Goal: Check status: Check status

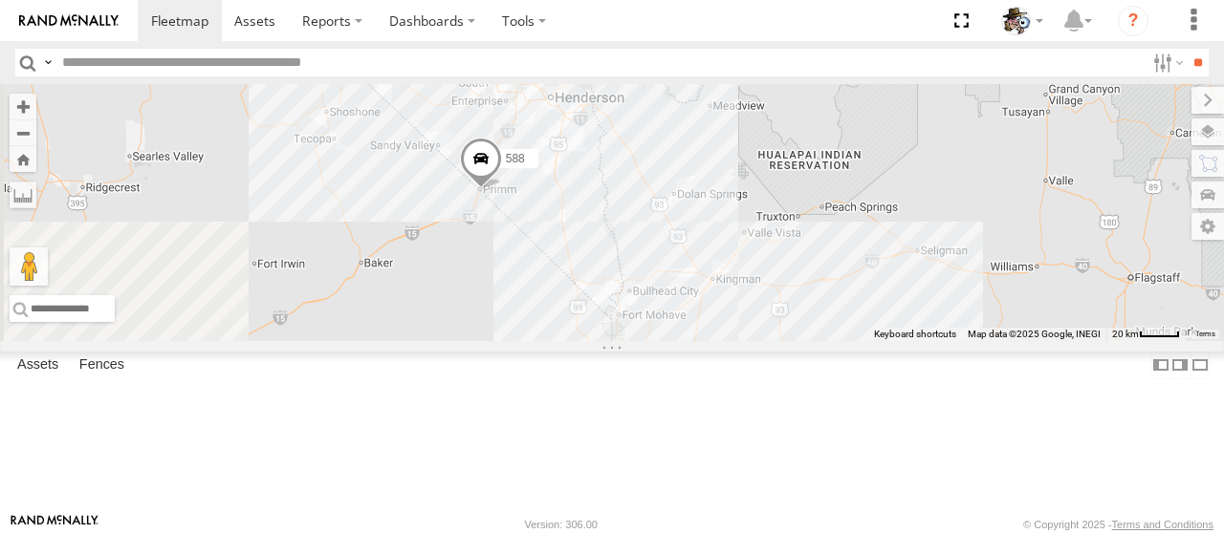
drag, startPoint x: 666, startPoint y: 294, endPoint x: 857, endPoint y: 411, distance: 223.1
click at [857, 341] on div "484 581 590 8 588" at bounding box center [612, 212] width 1224 height 257
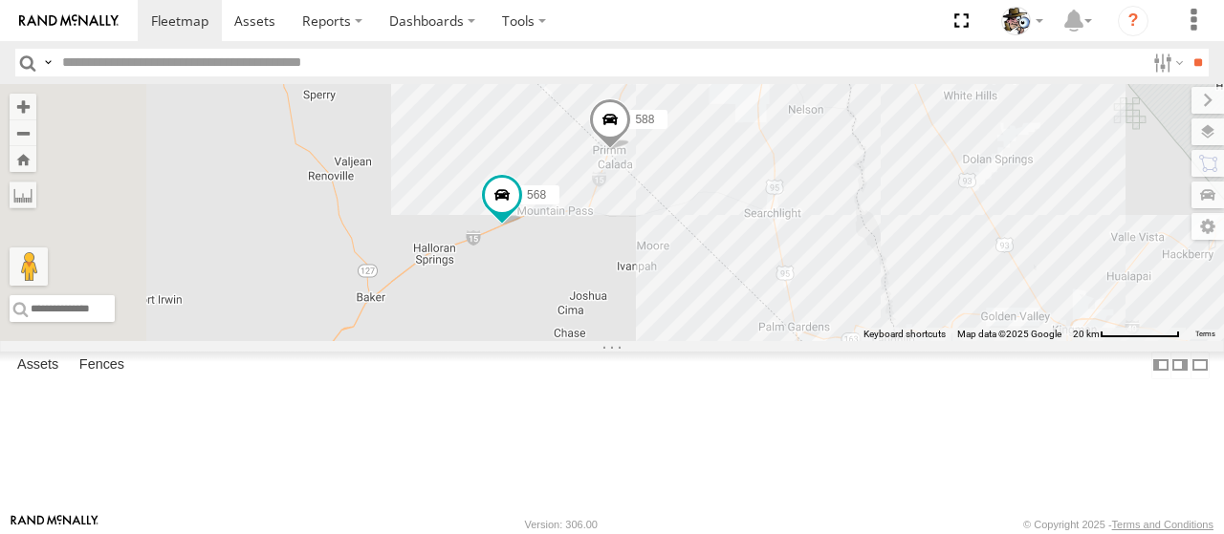
drag, startPoint x: 629, startPoint y: 358, endPoint x: 788, endPoint y: 347, distance: 159.0
click at [788, 341] on div "484 581 590 588 568" at bounding box center [612, 212] width 1224 height 257
click at [519, 212] on span at bounding box center [502, 195] width 34 height 34
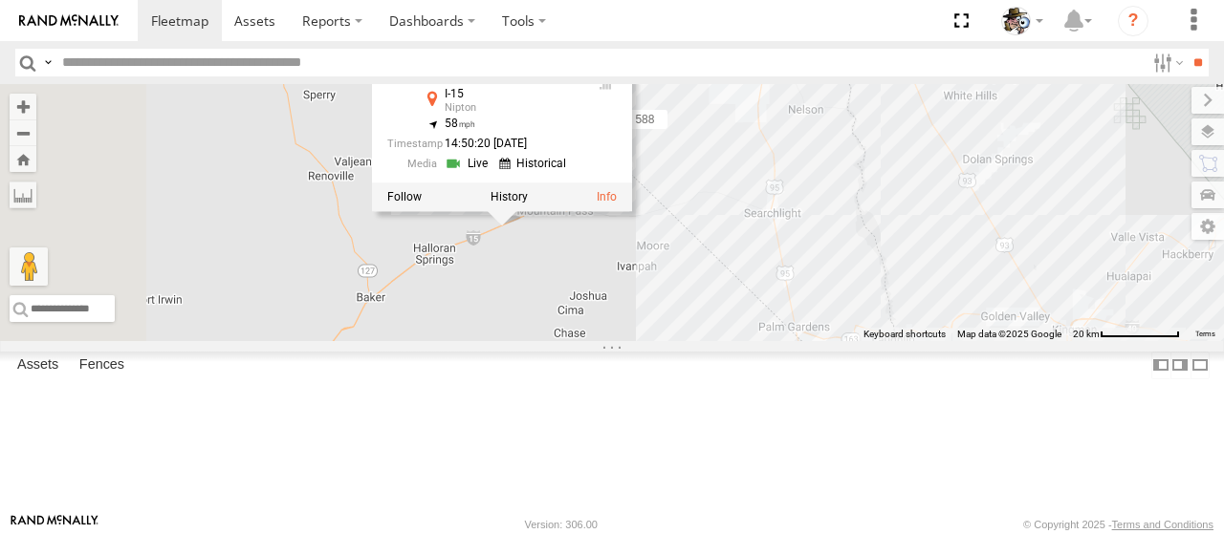
click at [493, 173] on link at bounding box center [469, 164] width 49 height 18
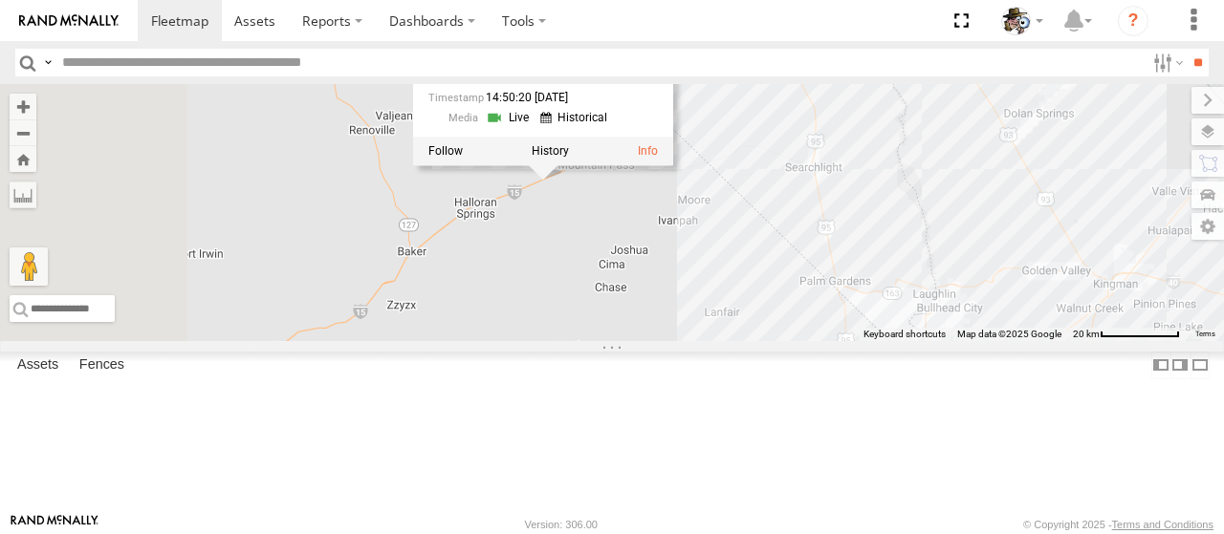
drag, startPoint x: 753, startPoint y: 406, endPoint x: 796, endPoint y: 357, distance: 65.7
click at [796, 341] on div "484 581 590 588 568 568 Rialto I-15 Nipton 35.43636 , -115.69686 58 14:50:20 08…" at bounding box center [612, 212] width 1224 height 257
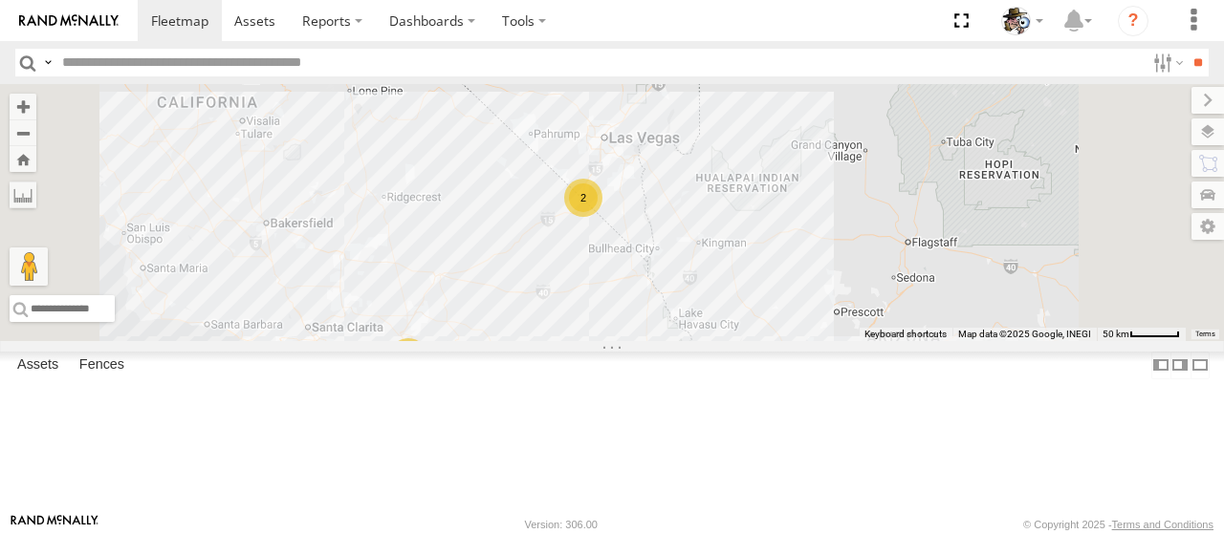
drag, startPoint x: 763, startPoint y: 430, endPoint x: 784, endPoint y: 347, distance: 85.8
click at [784, 341] on div "484 581 590 28 4 2" at bounding box center [612, 212] width 1224 height 257
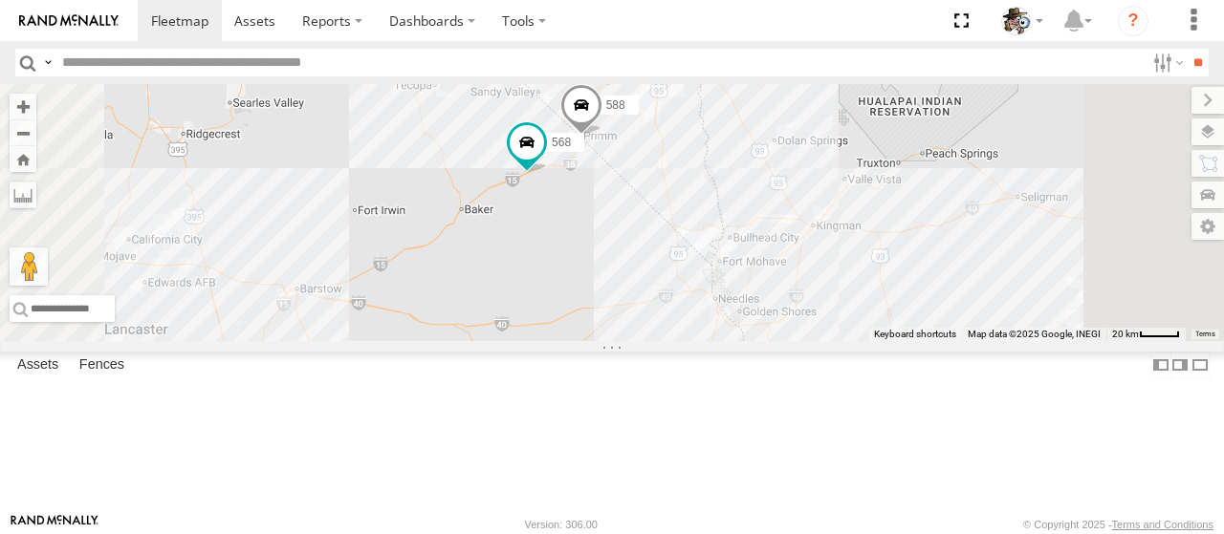
drag, startPoint x: 853, startPoint y: 206, endPoint x: 788, endPoint y: 315, distance: 126.9
click at [788, 315] on div "484 581 590 26 2 588 2 568 472 567" at bounding box center [612, 212] width 1224 height 257
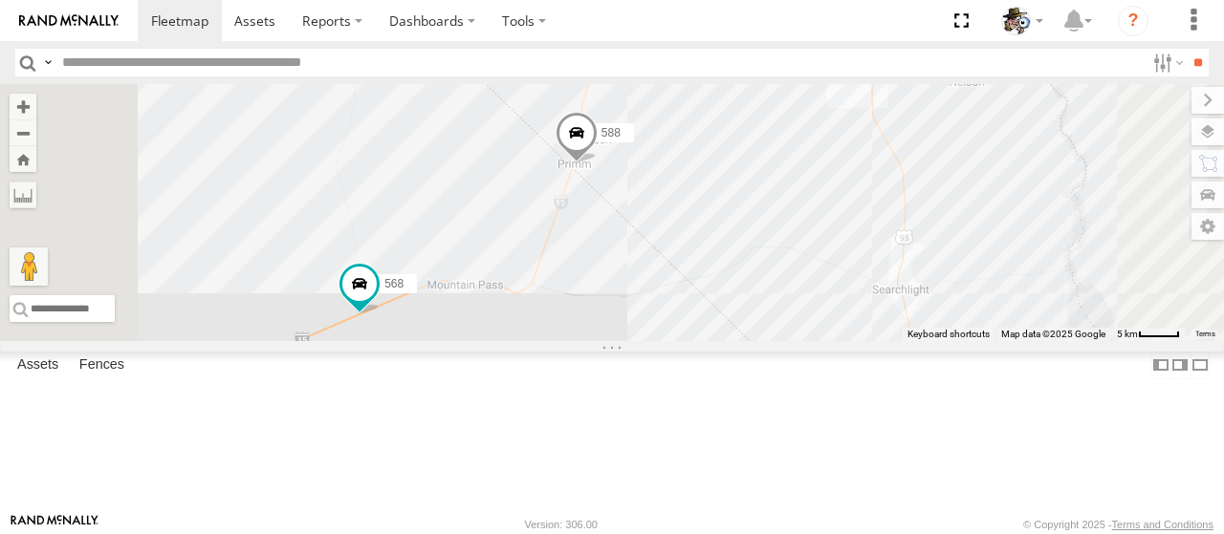
drag, startPoint x: 825, startPoint y: 184, endPoint x: 820, endPoint y: 299, distance: 114.8
click at [820, 299] on div "484 581 590 588 568 472 567" at bounding box center [612, 212] width 1224 height 257
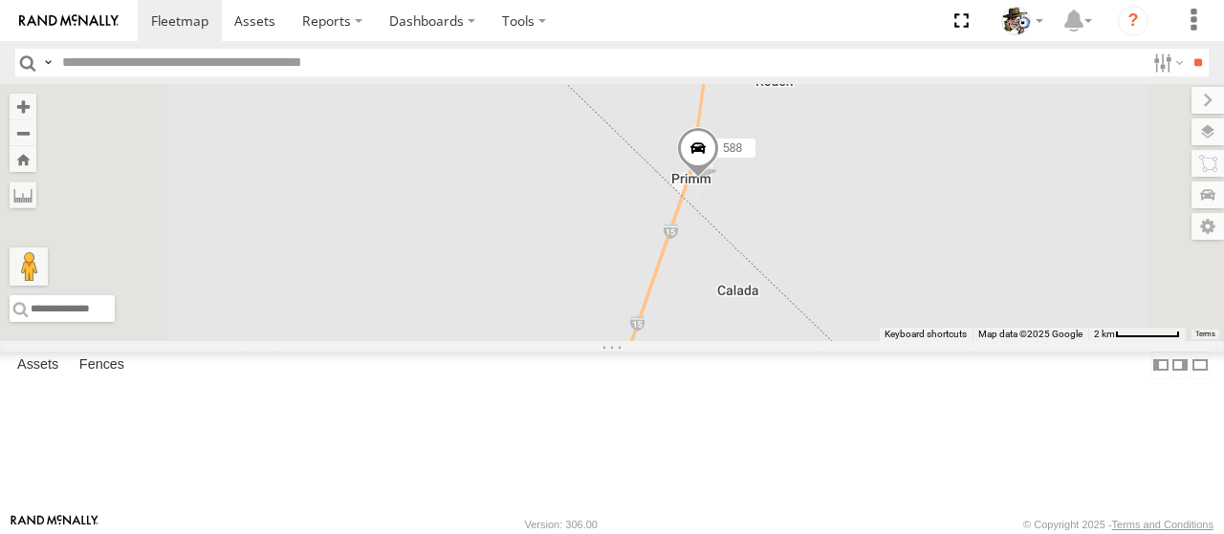
drag, startPoint x: 1168, startPoint y: 364, endPoint x: 996, endPoint y: 381, distance: 172.9
click at [996, 341] on div "484 581 590 588 568 472 567" at bounding box center [612, 212] width 1224 height 257
